Goal: Contribute content: Contribute content

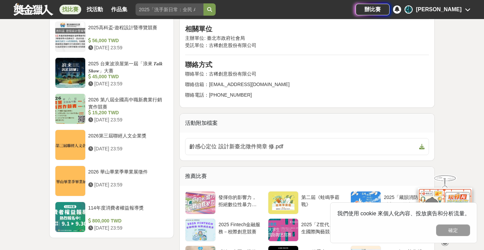
scroll to position [1076, 0]
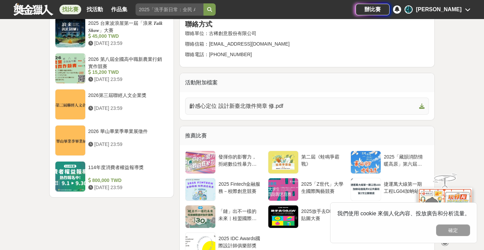
click at [259, 97] on link "齡感心定位 設計新臺北徵件簡章 修.pdf" at bounding box center [307, 105] width 244 height 17
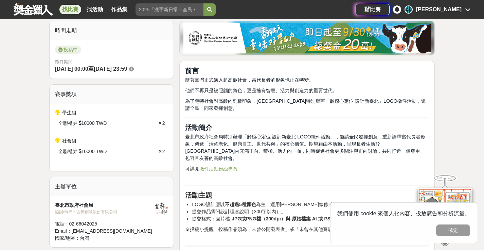
scroll to position [154, 0]
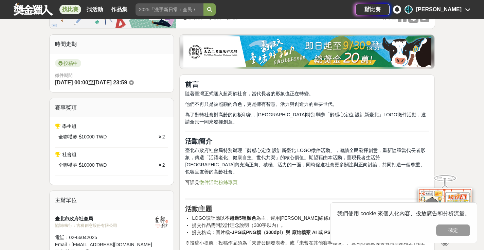
click at [226, 179] on link "徵件活動粉絲專頁" at bounding box center [218, 181] width 38 height 5
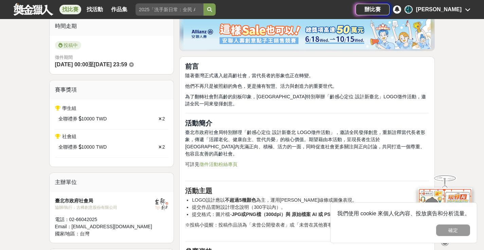
scroll to position [221, 0]
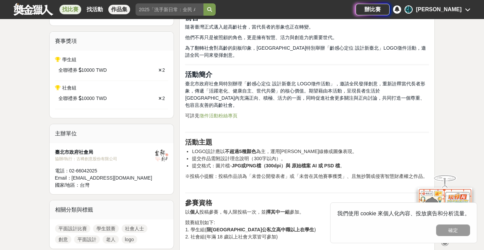
click at [116, 6] on link "作品集" at bounding box center [119, 10] width 22 height 10
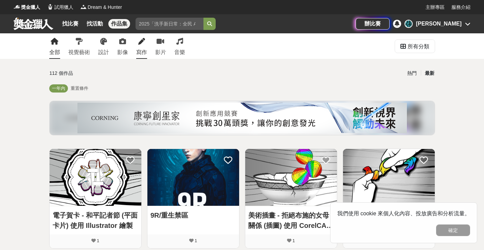
click at [143, 48] on div "寫作" at bounding box center [141, 52] width 11 height 8
click at [77, 43] on icon at bounding box center [79, 41] width 7 height 7
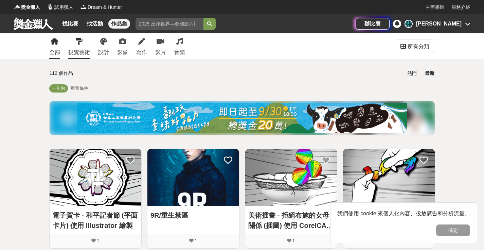
click at [87, 47] on link "視覺藝術" at bounding box center [79, 45] width 22 height 25
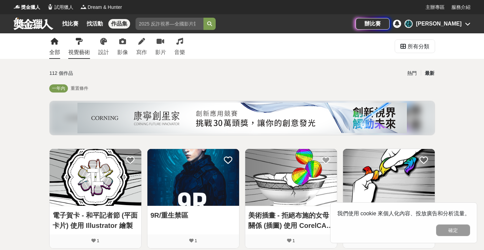
click at [87, 48] on link "視覺藝術" at bounding box center [79, 45] width 22 height 25
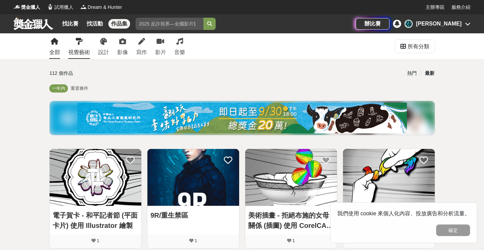
click at [89, 47] on link "視覺藝術" at bounding box center [79, 45] width 22 height 25
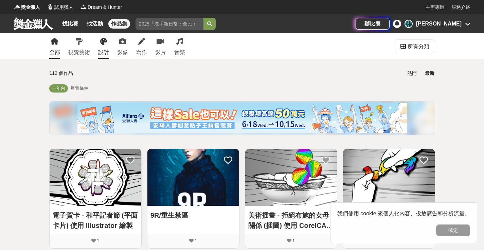
click at [102, 47] on link "設計" at bounding box center [103, 45] width 11 height 25
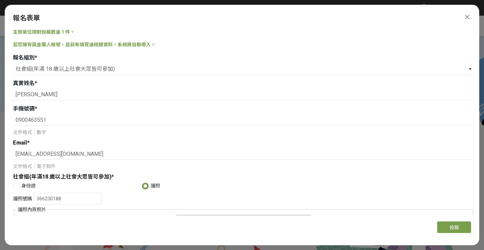
select select "社會組(年滿 18 歲以上社會大眾皆可參加)"
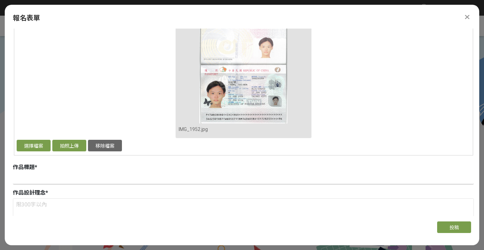
scroll to position [261, 0]
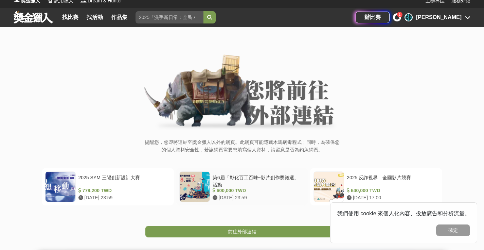
scroll to position [9, 0]
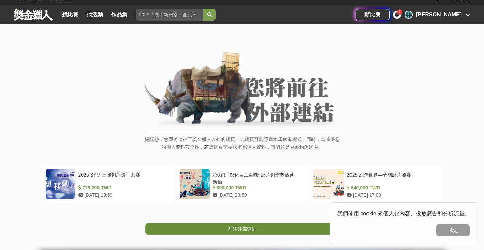
click at [233, 232] on link "前往外部連結" at bounding box center [242, 229] width 194 height 12
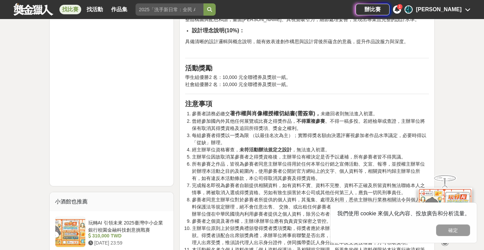
scroll to position [625, 0]
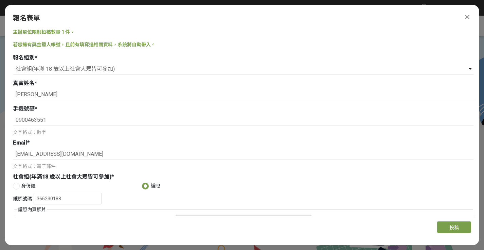
select select "社會組(年滿 18 歲以上社會大眾皆可參加)"
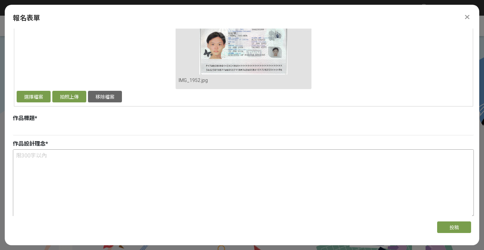
click at [142, 153] on textarea at bounding box center [243, 183] width 460 height 68
paste textarea "設計靈感來源於幼葉的三裂常春藤至成熟期型態的橢圓葉片及其種子，結合「Elder（長者）」的首字母E。 [PERSON_NAME]是四季[PERSON_NAME…"
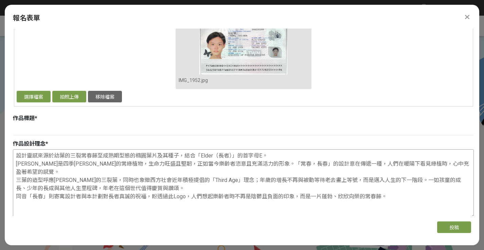
type textarea "設計靈感來源於幼葉的三裂常春藤至成熟期型態的橢圓葉片及其種子，結合「Elder（長者）」的首字母E。 [PERSON_NAME]是四季[PERSON_NAME…"
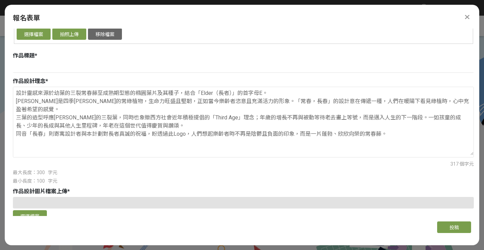
scroll to position [354, 0]
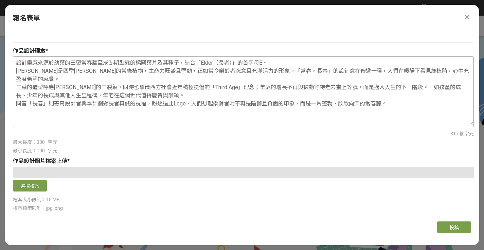
drag, startPoint x: 409, startPoint y: 96, endPoint x: 15, endPoint y: 61, distance: 394.8
click at [15, 61] on textarea "設計靈感來源於幼葉的三裂常春藤至成熟期型態的橢圓葉片及其種子，結合「Elder（長者）」的首字母E。 [PERSON_NAME]是四季[PERSON_NAME…" at bounding box center [243, 91] width 460 height 68
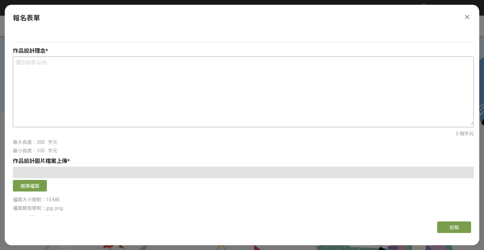
paste textarea "設計靈感來源於幼葉的三裂常春藤至成熟期型態的橢圓葉片及其種子，結合「Elder」的首字母E。 [PERSON_NAME]是四季[PERSON_NAME]的常綠…"
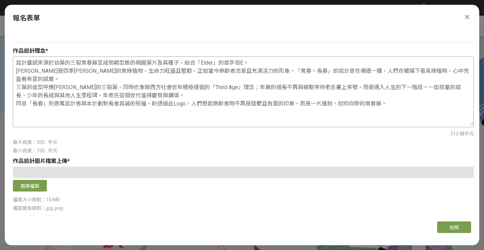
drag, startPoint x: 86, startPoint y: 68, endPoint x: 61, endPoint y: 69, distance: 24.5
click at [61, 69] on textarea "設計靈感來源於幼葉的三裂常春藤至成熟期型態的橢圓葉片及其種子，結合「Elder」的首字母E。 [PERSON_NAME]是四季[PERSON_NAME]的常綠…" at bounding box center [243, 91] width 460 height 68
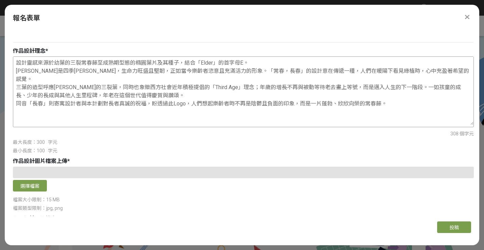
click at [39, 71] on textarea "設計靈感來源於幼葉的三裂常春藤至成熟期型態的橢圓葉片及其種子，結合「Elder」的首字母E。 [PERSON_NAME]是四季[PERSON_NAME]，生命…" at bounding box center [243, 91] width 460 height 68
drag, startPoint x: 299, startPoint y: 69, endPoint x: 283, endPoint y: 69, distance: 15.6
click at [283, 69] on textarea "設計靈感來源於幼葉的三裂常春藤至成熟期型態的橢圓葉片及其種子，結合「Elder」的首字母E。 [PERSON_NAME]四季[PERSON_NAME]，生命力…" at bounding box center [243, 91] width 460 height 68
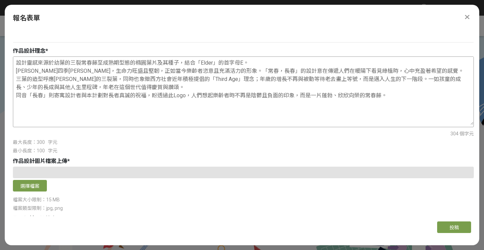
click at [32, 79] on textarea "設計靈感來源於幼葉的三裂常春藤至成熟期型態的橢圓葉片及其種子，結合「Elder」的首字母E。 [PERSON_NAME]四季[PERSON_NAME]，生命力…" at bounding box center [243, 91] width 460 height 68
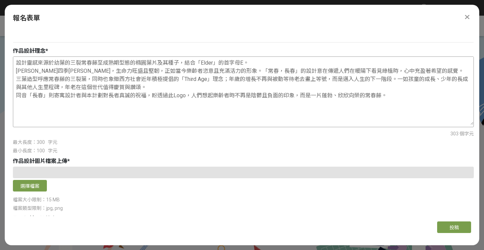
click at [108, 78] on textarea "設計靈感來源於幼葉的三裂常春藤至成熟期型態的橢圓葉片及其種子，結合「Elder」的首字母E。 [PERSON_NAME]四季[PERSON_NAME]，生命力…" at bounding box center [243, 91] width 460 height 68
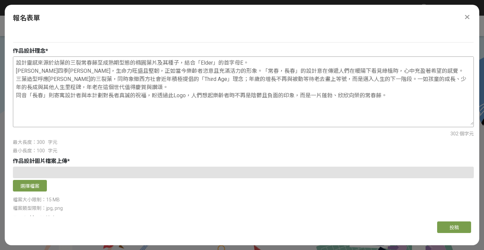
click at [422, 78] on textarea "設計靈感來源於幼葉的三裂常春藤至成熟期型態的橢圓葉片及其種子，結合「Elder」的首字母E。 [PERSON_NAME]四季[PERSON_NAME]，生命力…" at bounding box center [243, 91] width 460 height 68
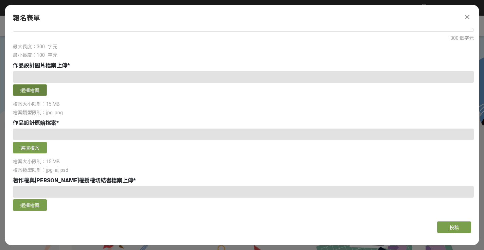
type textarea "設計靈感來源於幼葉的三裂常春藤至成熟期型態的橢圓葉片及其種子，結合「Elder」的首字母E。 [PERSON_NAME]四季[PERSON_NAME]，生命力…"
click at [31, 91] on button "選擇檔案" at bounding box center [30, 90] width 34 height 12
click at [35, 146] on button "選擇檔案" at bounding box center [30, 148] width 34 height 12
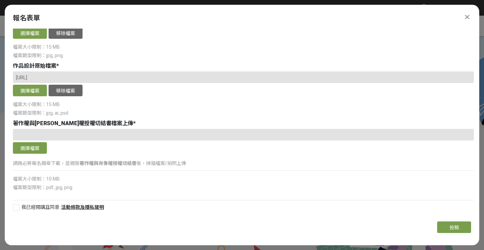
scroll to position [506, 0]
click at [36, 139] on div at bounding box center [243, 135] width 461 height 12
click at [39, 149] on button "選擇檔案" at bounding box center [30, 148] width 34 height 12
click at [17, 208] on div at bounding box center [16, 207] width 7 height 7
checkbox input "true"
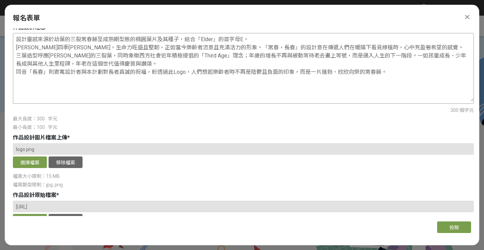
scroll to position [292, 0]
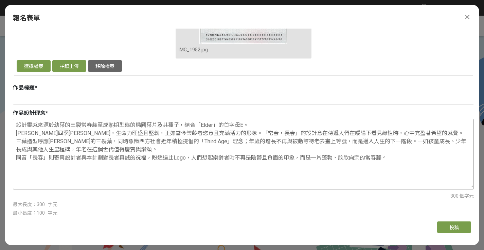
drag, startPoint x: 239, startPoint y: 132, endPoint x: 212, endPoint y: 133, distance: 26.8
click at [212, 133] on textarea "設計靈感來源於幼葉的三裂常春藤至成熟期型態的橢圓葉片及其種子，結合「Elder」的首字母E。 [PERSON_NAME]四季[PERSON_NAME]，生命力…" at bounding box center [243, 153] width 460 height 68
click at [148, 100] on input at bounding box center [243, 99] width 461 height 12
paste input "常春，長春"
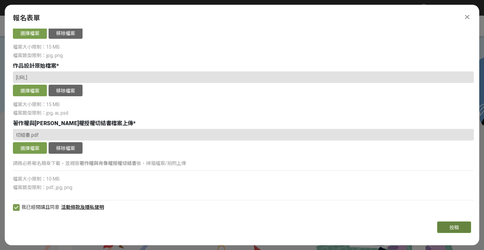
scroll to position [506, 0]
type input "常春，長春"
click at [452, 224] on button "投稿" at bounding box center [454, 227] width 34 height 12
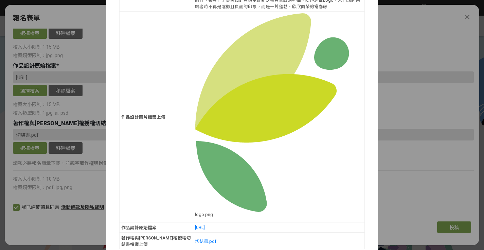
scroll to position [365, 0]
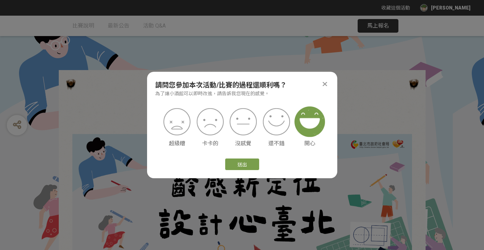
click at [312, 123] on img at bounding box center [309, 121] width 31 height 31
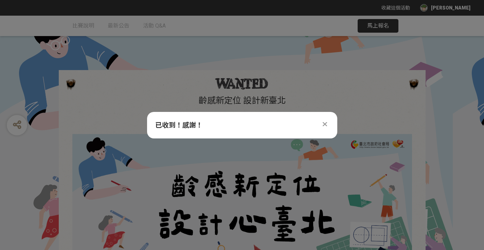
click at [325, 129] on div "已收到！感謝！" at bounding box center [242, 125] width 174 height 10
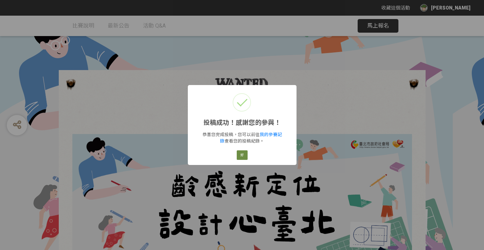
click at [242, 156] on button "好" at bounding box center [242, 155] width 11 height 10
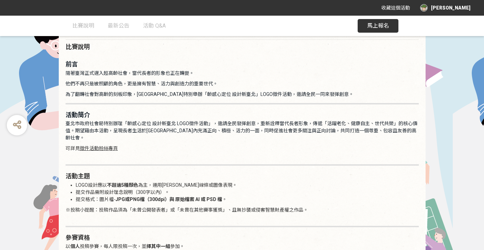
scroll to position [357, 0]
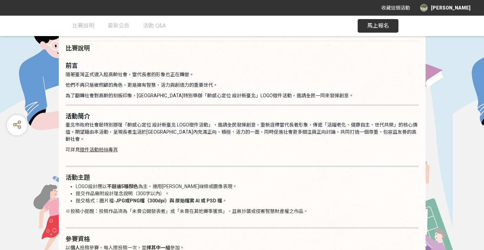
click at [107, 147] on link "徵件活動粉絲專頁" at bounding box center [99, 149] width 38 height 5
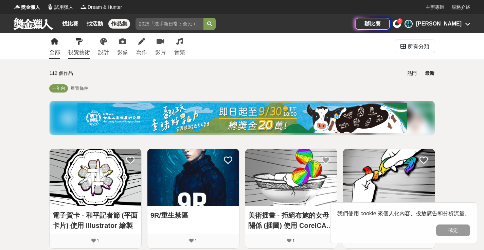
click at [83, 45] on link "視覺藝術" at bounding box center [79, 45] width 22 height 25
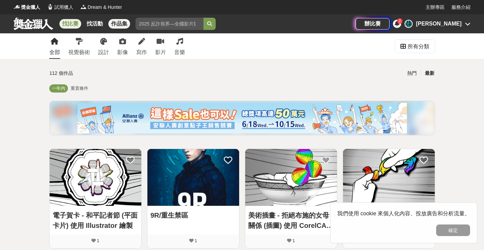
click at [67, 22] on link "找比賽" at bounding box center [70, 24] width 22 height 10
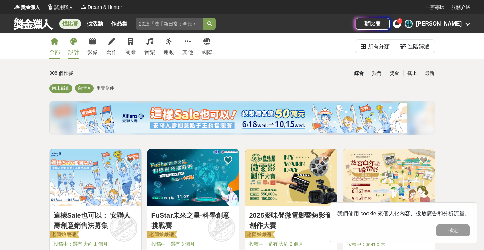
click at [74, 46] on link "設計" at bounding box center [73, 45] width 11 height 25
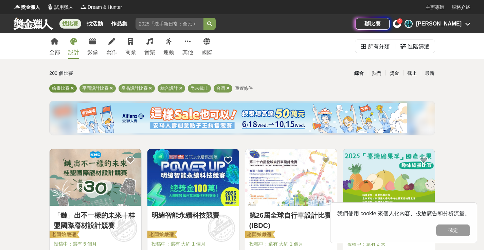
click at [72, 88] on icon at bounding box center [72, 88] width 3 height 4
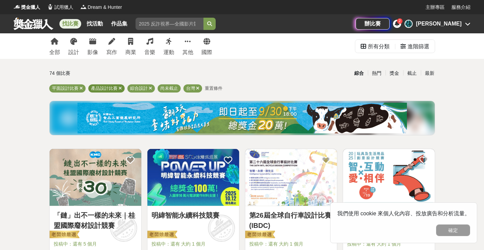
click at [119, 87] on icon at bounding box center [120, 88] width 3 height 4
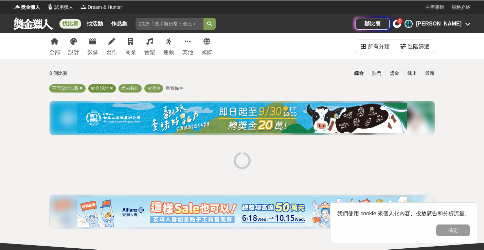
click at [112, 88] on icon at bounding box center [111, 88] width 3 height 4
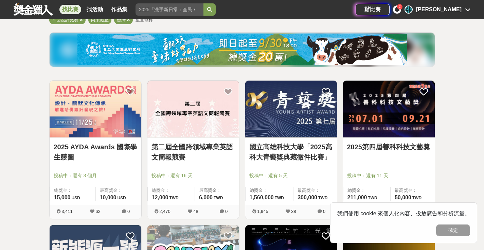
scroll to position [111, 0]
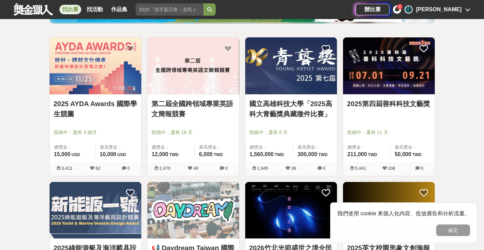
click at [204, 103] on link "第二屆全國跨領域專業英語文簡報競賽" at bounding box center [193, 108] width 84 height 20
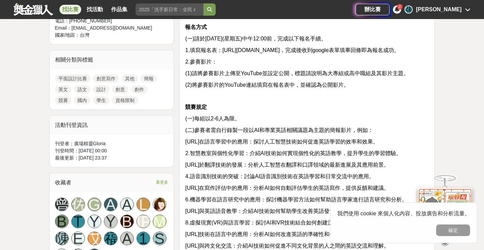
scroll to position [372, 0]
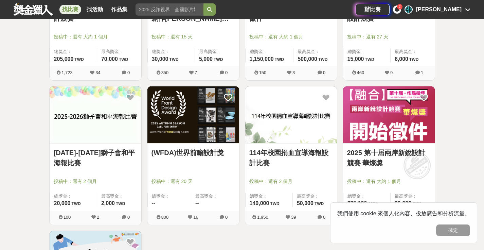
scroll to position [402, 0]
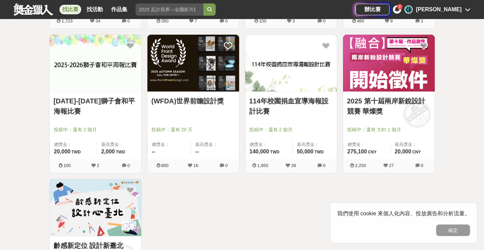
click at [96, 91] on link at bounding box center [96, 63] width 92 height 57
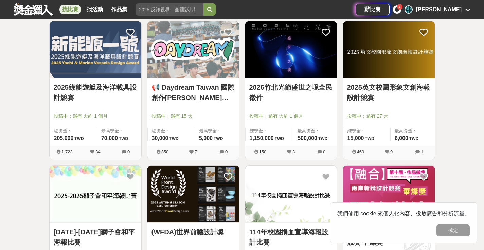
scroll to position [267, 0]
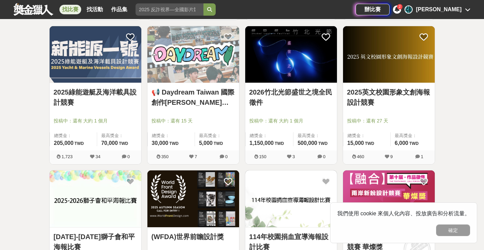
click at [353, 119] on span "投稿中：還有 27 天" at bounding box center [389, 120] width 84 height 7
click at [364, 98] on link "2025英文校園形象文創海報設計競賽" at bounding box center [389, 97] width 84 height 20
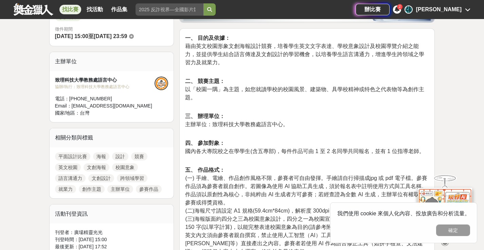
scroll to position [302, 0]
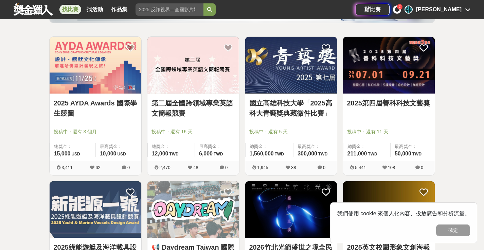
scroll to position [174, 0]
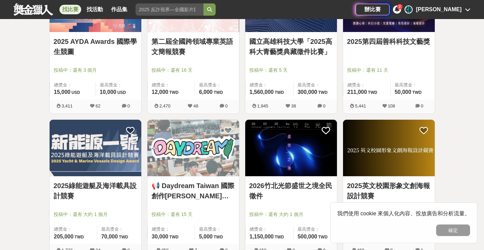
click at [221, 146] on img at bounding box center [193, 148] width 92 height 57
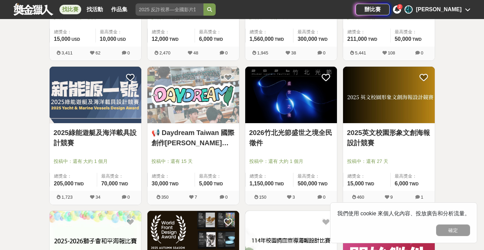
scroll to position [231, 0]
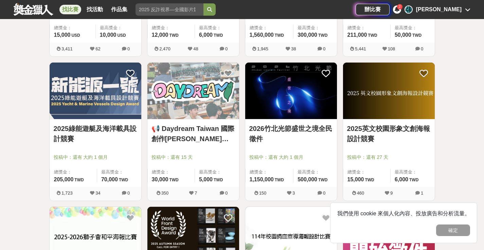
click at [274, 127] on link "2026竹北光節盛世之境全民徵件" at bounding box center [291, 133] width 84 height 20
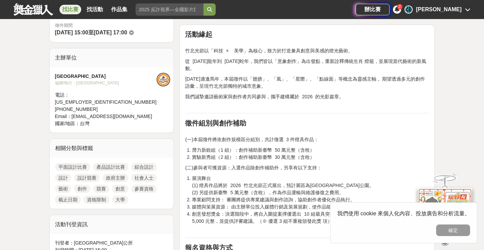
scroll to position [214, 0]
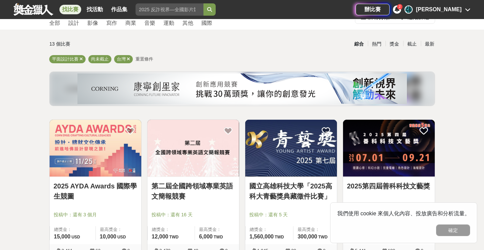
scroll to position [22, 0]
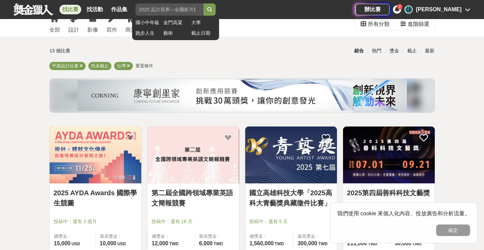
click at [188, 11] on input "search" at bounding box center [169, 9] width 68 height 12
type input "海報"
click at [210, 10] on button "submit" at bounding box center [209, 9] width 12 height 12
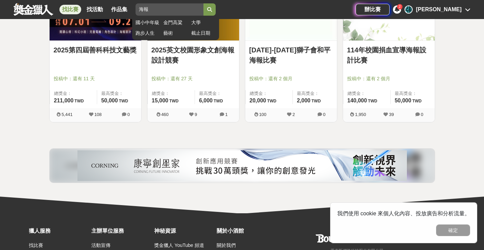
scroll to position [141, 0]
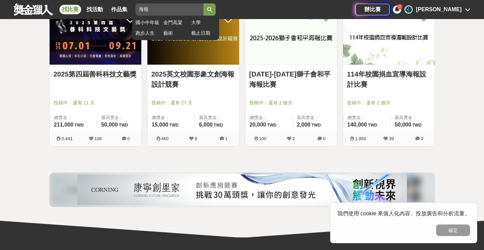
click at [200, 11] on input "海報" at bounding box center [169, 9] width 68 height 12
type input "logo"
click at [210, 10] on button "submit" at bounding box center [209, 9] width 12 height 12
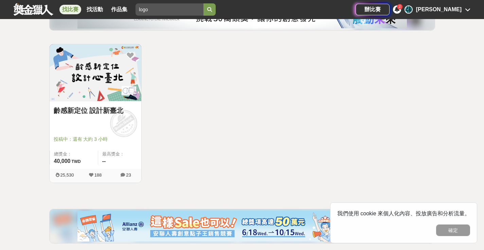
click at [246, 41] on div "1 個比賽 綜合 熱門 獎金 截止 最新 logo 平面設計比賽 尚未截止 重置條件 齡感新定位 設計新臺北 投稿中：還有 大約 3 小時 總獎金： 40,0…" at bounding box center [242, 105] width 397 height 286
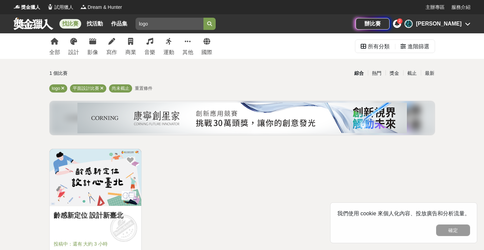
scroll to position [0, 0]
click at [218, 44] on div "全部 設計 影像 寫作 商業 音樂 運動 其他 國際 所有分類 進階篩選" at bounding box center [242, 45] width 397 height 25
click at [176, 40] on div "全部 設計 影像 寫作 商業 音樂 運動 其他 國際" at bounding box center [130, 45] width 171 height 25
